Goal: Information Seeking & Learning: Learn about a topic

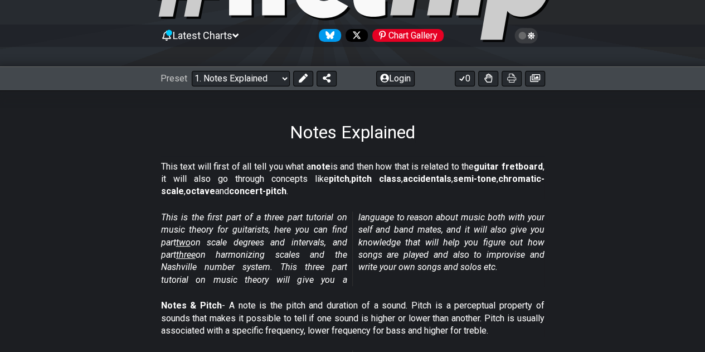
scroll to position [91, 0]
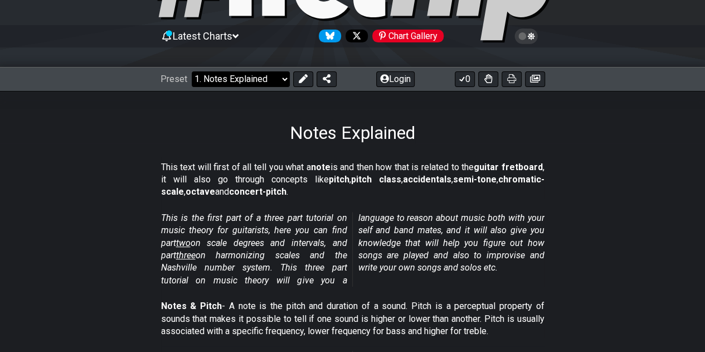
click at [274, 75] on select "Welcome to #fretflip! Initial Preset Custom Preset Minor Pentatonic Major Penta…" at bounding box center [241, 79] width 98 height 16
click at [371, 230] on em "This is the first part of a three part tutorial on music theory for guitarists,…" at bounding box center [352, 248] width 383 height 73
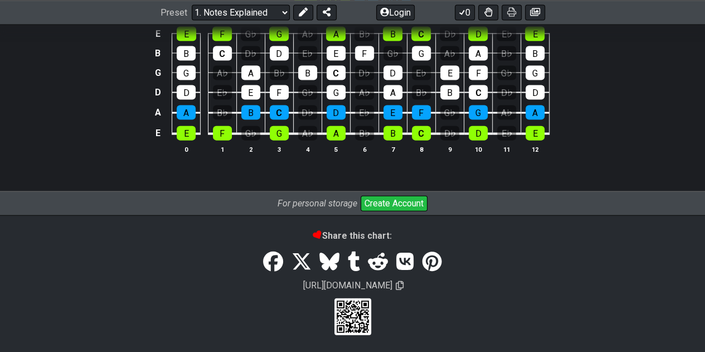
scroll to position [1026, 0]
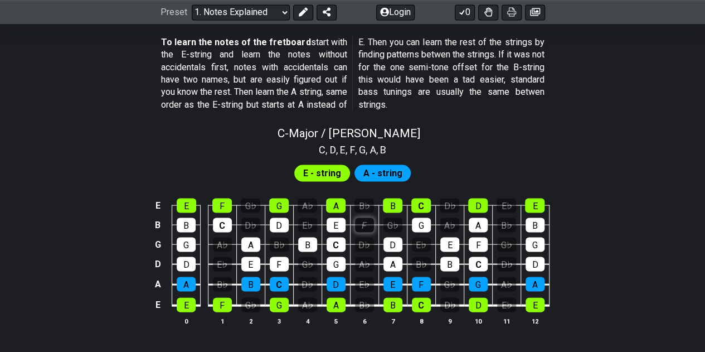
click at [363, 218] on div "F" at bounding box center [364, 224] width 19 height 14
click at [329, 220] on div "E" at bounding box center [336, 224] width 19 height 14
click at [336, 218] on div "E" at bounding box center [336, 224] width 19 height 14
click at [356, 220] on div "F" at bounding box center [364, 224] width 19 height 14
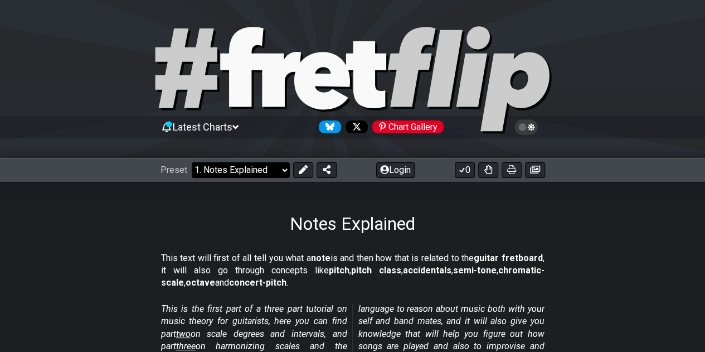
click at [276, 171] on select "Welcome to #fretflip! Initial Preset Custom Preset Minor Pentatonic Major Penta…" at bounding box center [241, 170] width 98 height 16
click at [284, 162] on select "Welcome to #fretflip! Initial Preset Custom Preset Minor Pentatonic Major Penta…" at bounding box center [241, 170] width 98 height 16
click at [277, 171] on select "Welcome to #fretflip! Initial Preset Custom Preset Minor Pentatonic Major Penta…" at bounding box center [241, 170] width 98 height 16
click at [192, 162] on select "Welcome to #fretflip! Initial Preset Custom Preset Minor Pentatonic Major Penta…" at bounding box center [241, 170] width 98 height 16
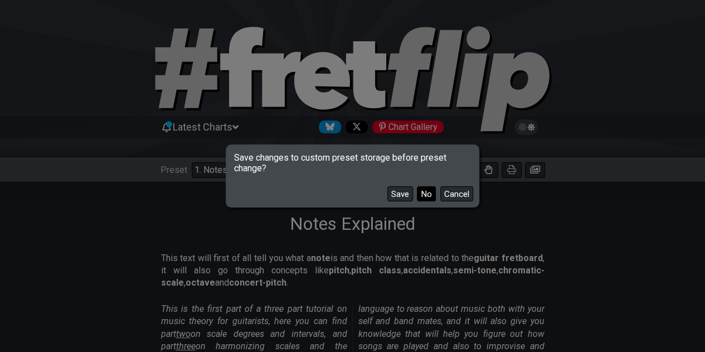
click at [424, 196] on button "No" at bounding box center [426, 193] width 19 height 15
select select "/scale-degrees-and-intervals"
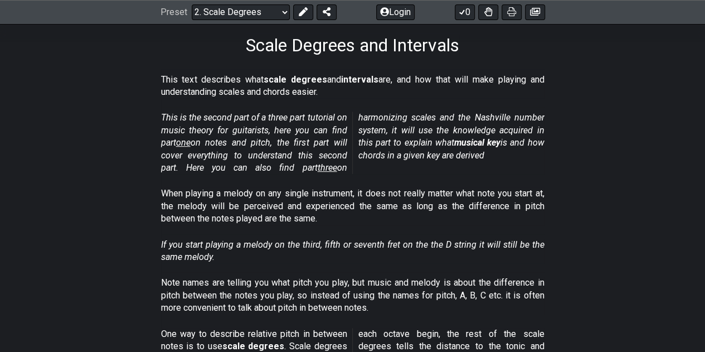
scroll to position [178, 0]
